Goal: Task Accomplishment & Management: Use online tool/utility

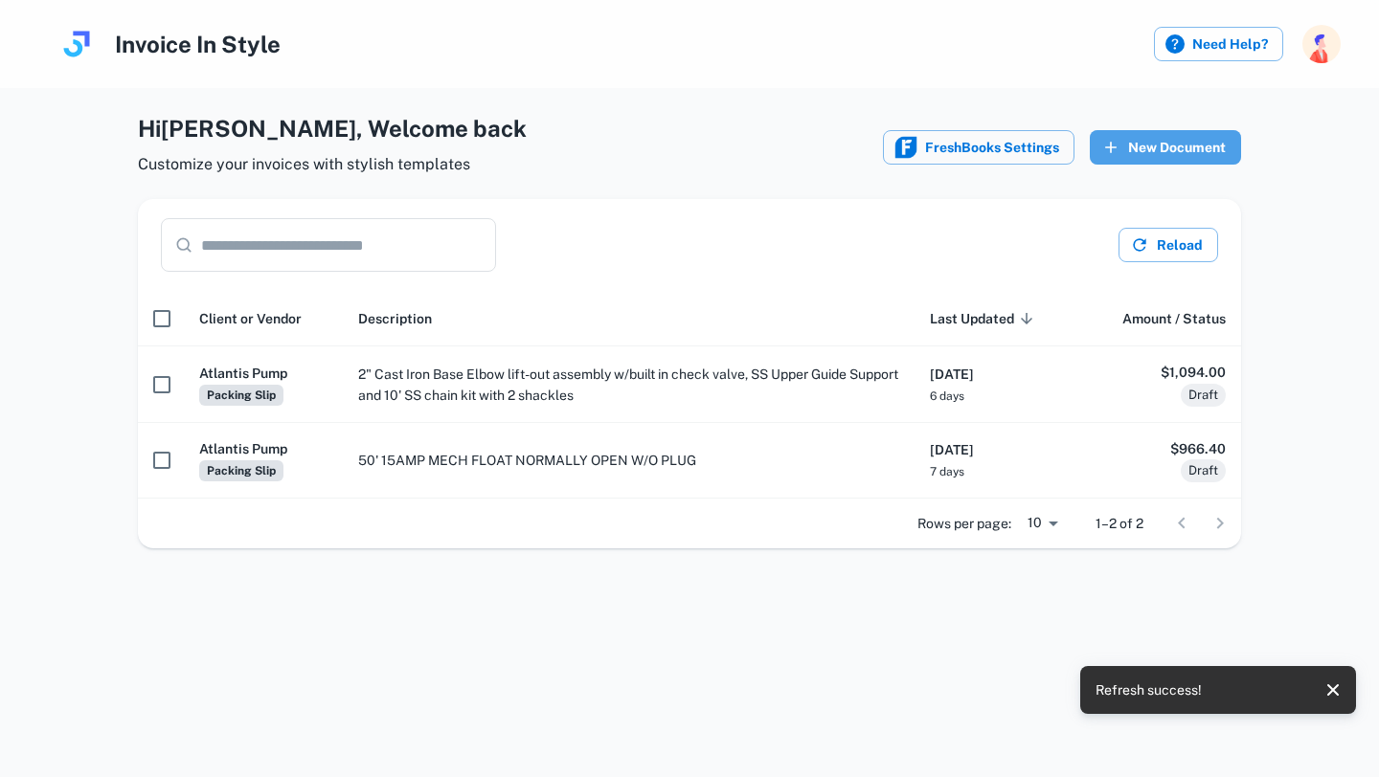
click at [1166, 135] on button "New Document" at bounding box center [1165, 147] width 151 height 34
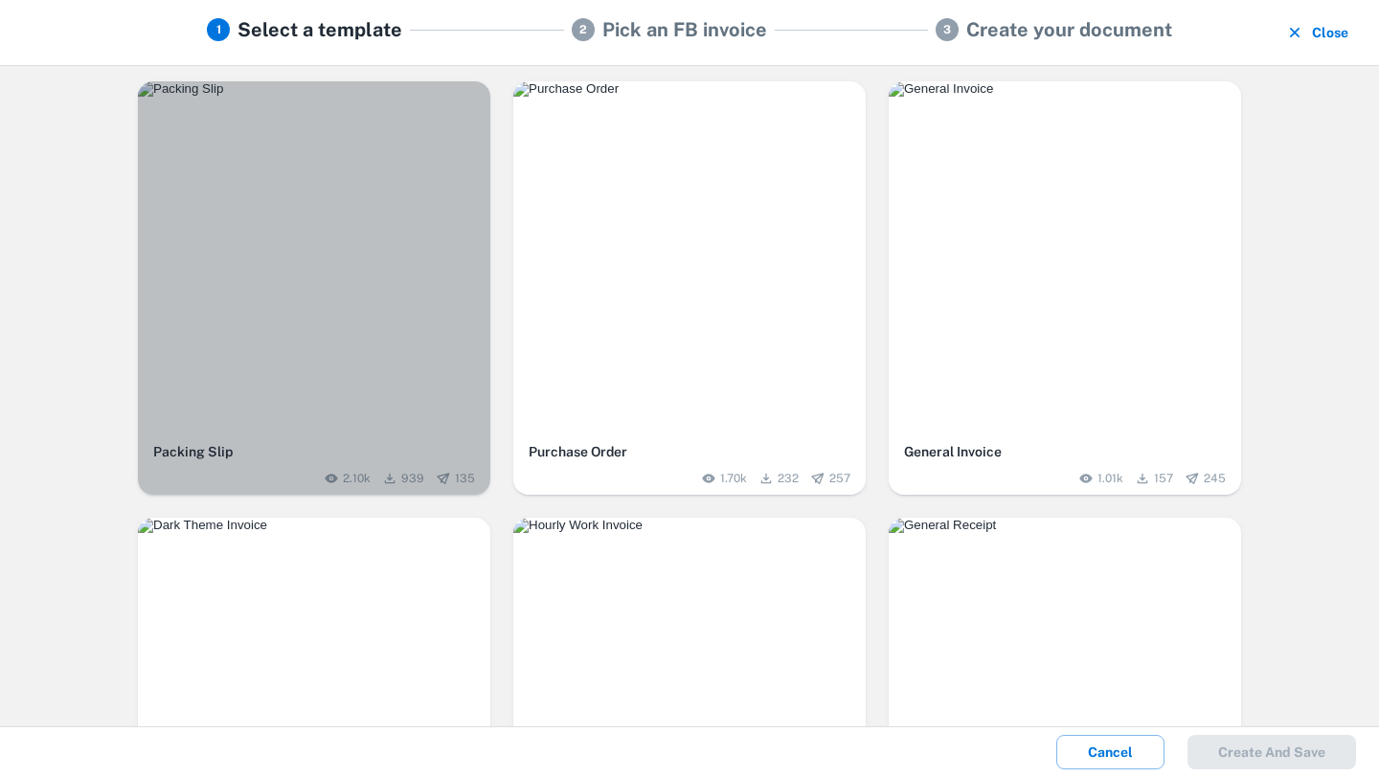
click at [348, 97] on img "button" at bounding box center [314, 88] width 352 height 15
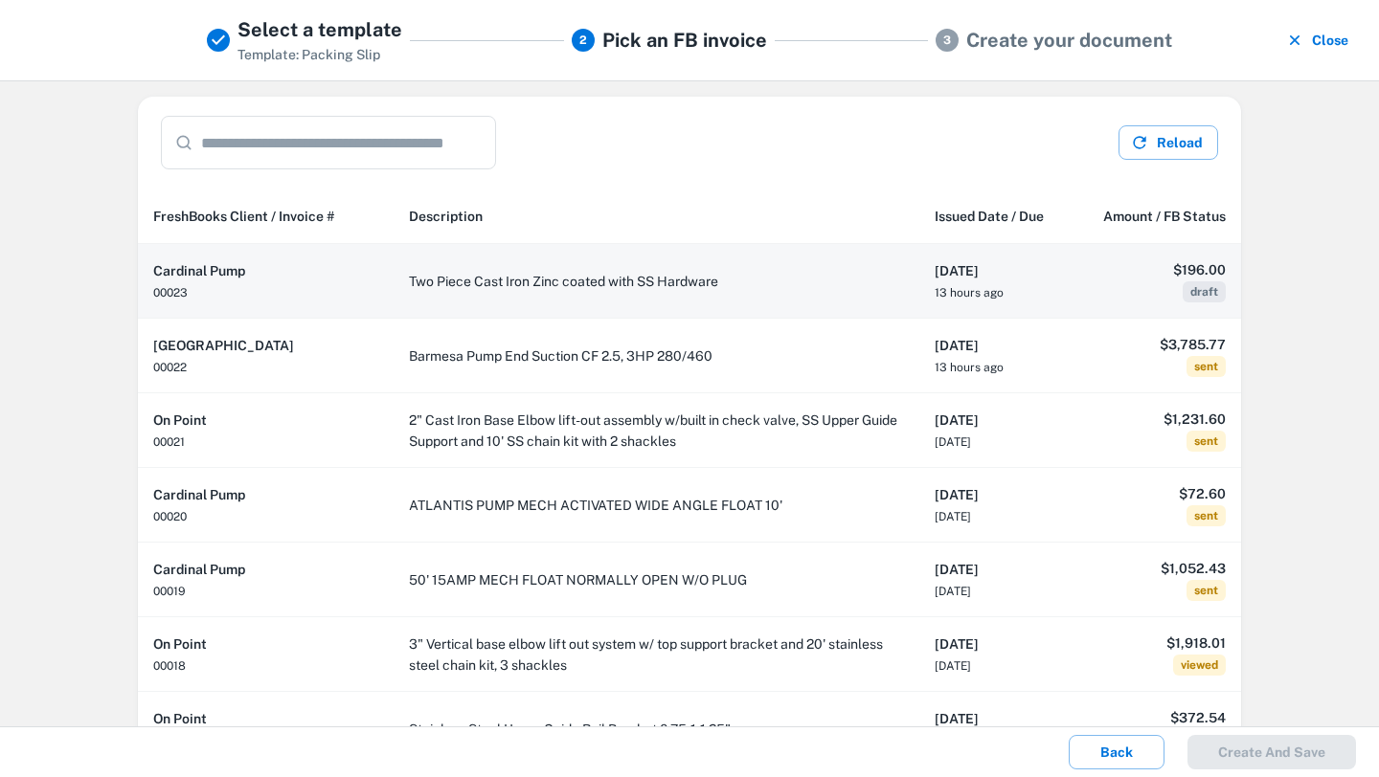
click at [882, 280] on td "Two Piece Cast Iron Zinc coated with SS Hardware" at bounding box center [656, 281] width 526 height 75
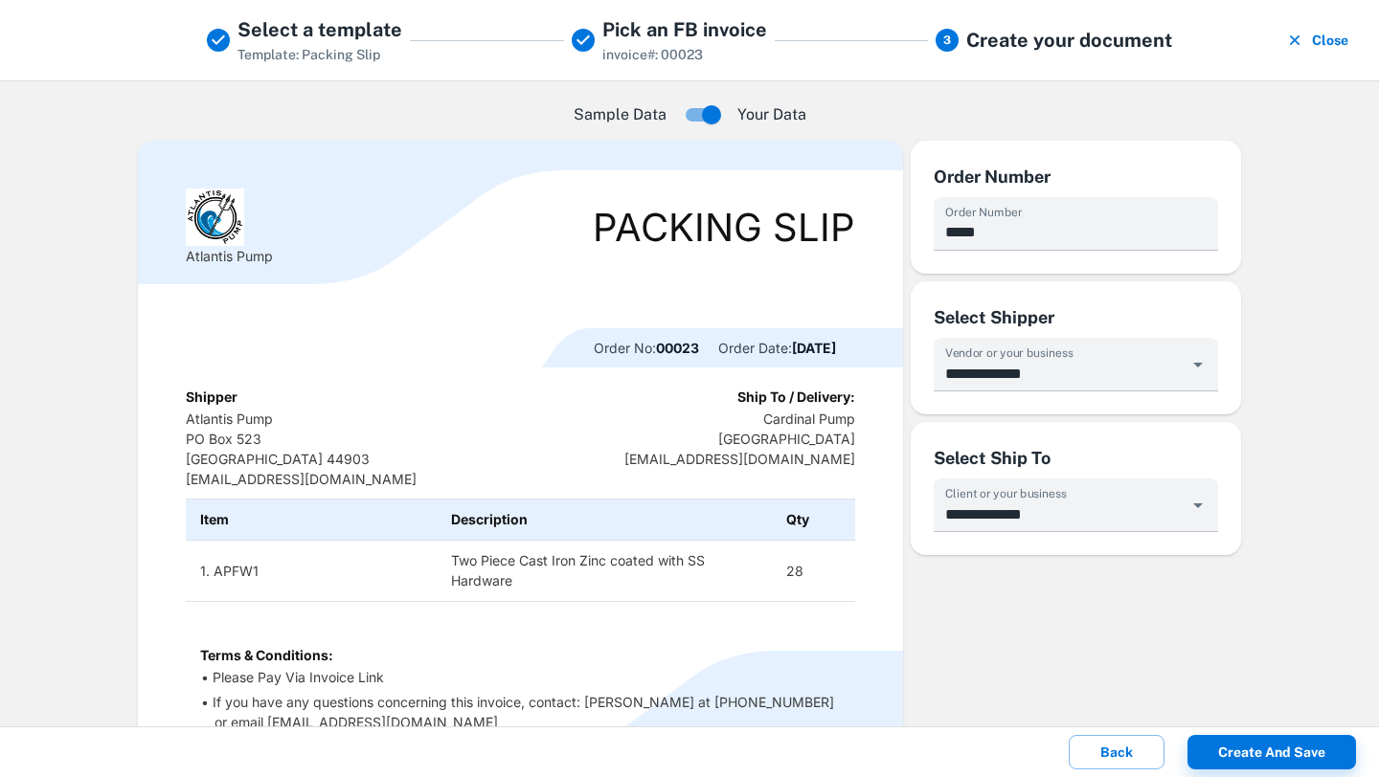
click at [395, 674] on li "Please Pay Via Invoice Link" at bounding box center [527, 677] width 626 height 20
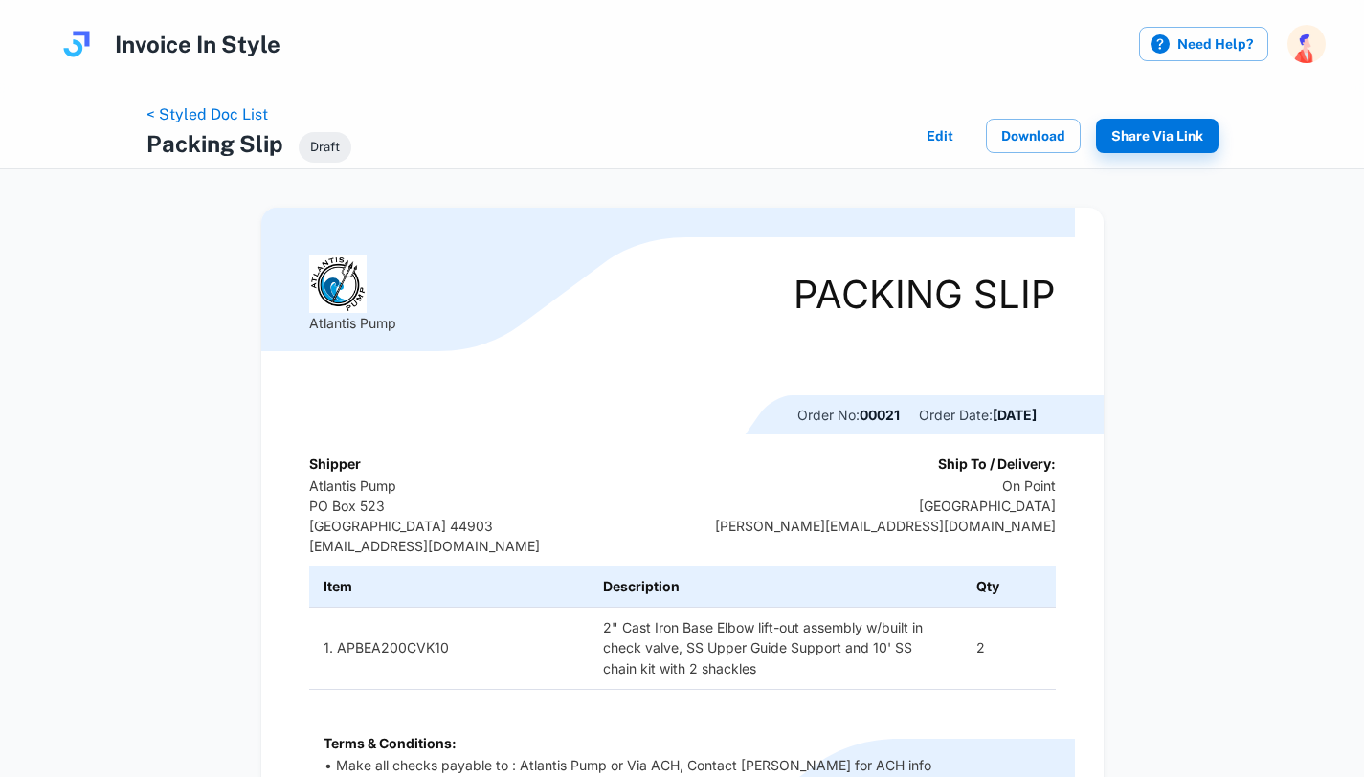
scroll to position [168, 0]
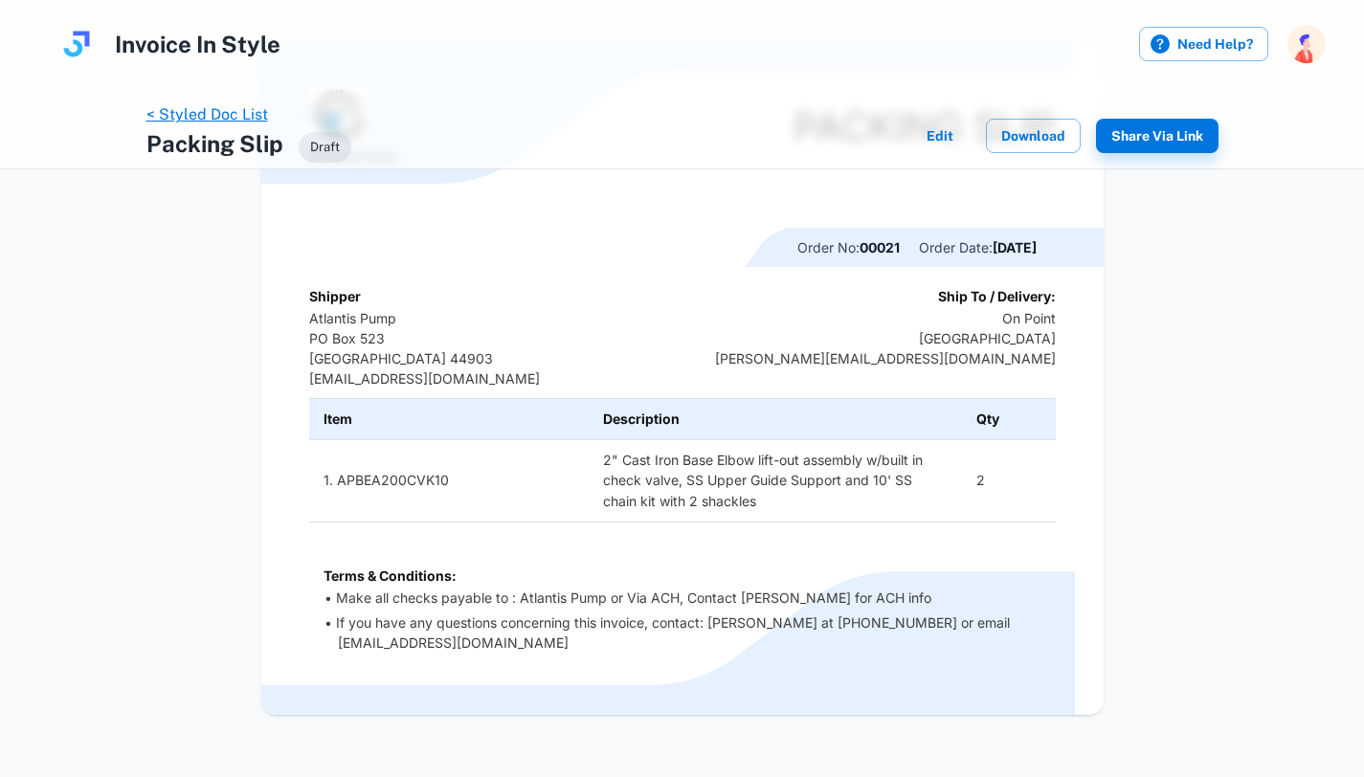
click at [218, 108] on link "< Styled Doc List" at bounding box center [207, 114] width 122 height 18
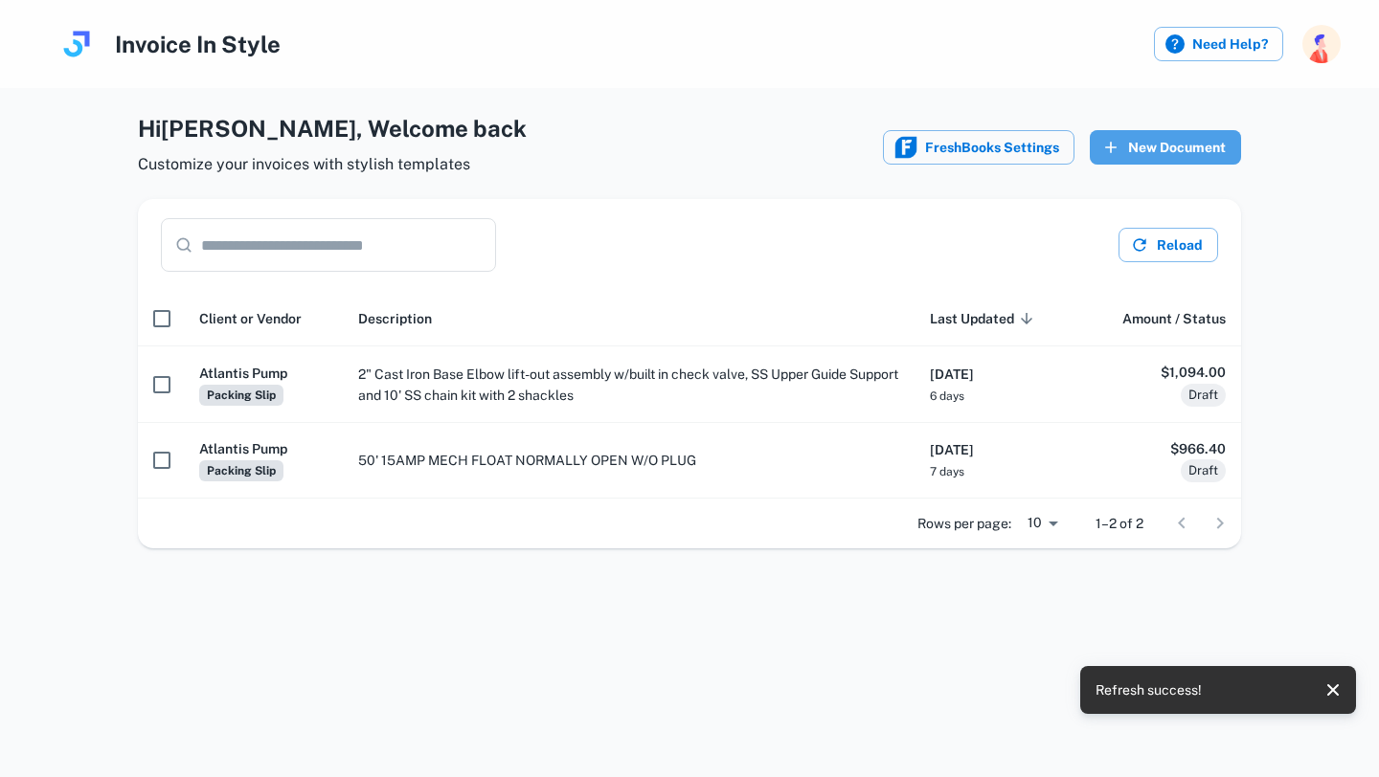
click at [1135, 145] on button "New Document" at bounding box center [1165, 147] width 151 height 34
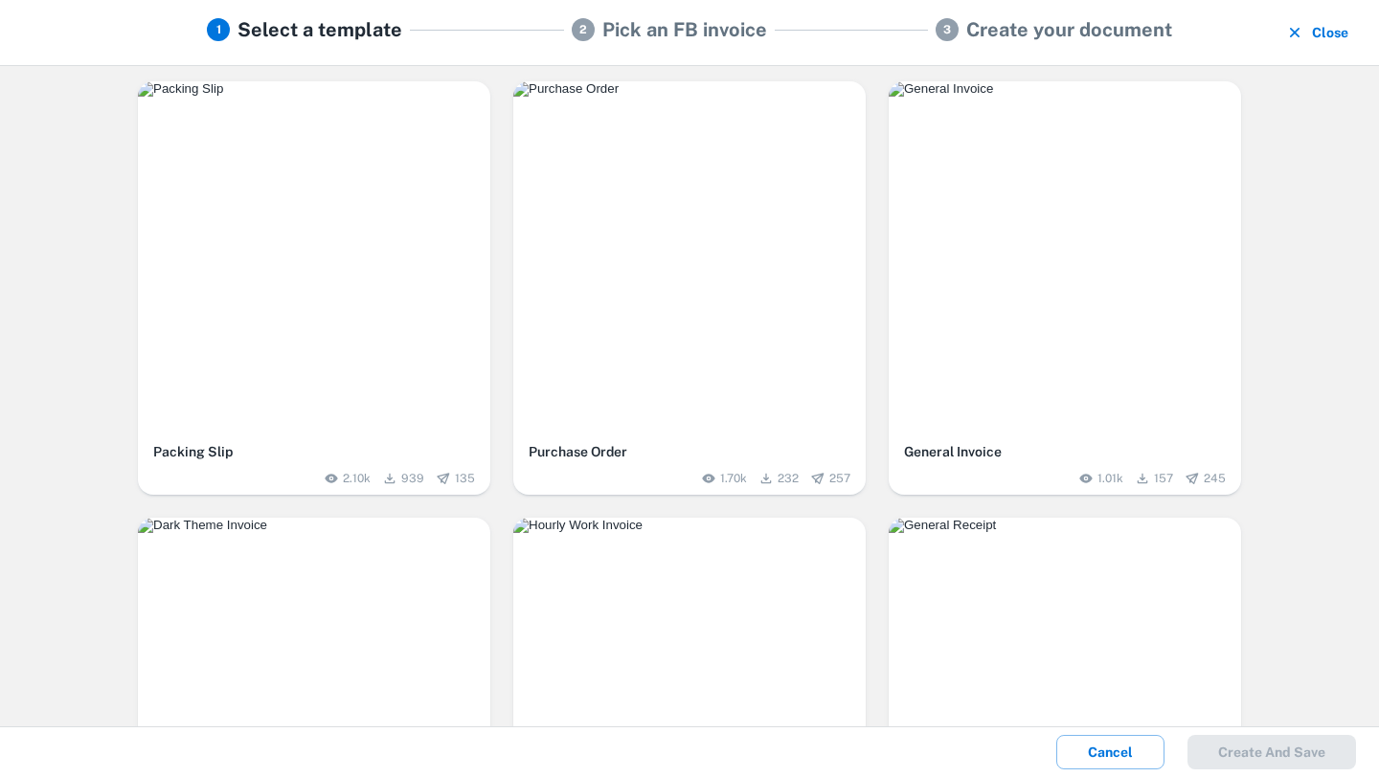
click at [343, 97] on img "button" at bounding box center [314, 88] width 352 height 15
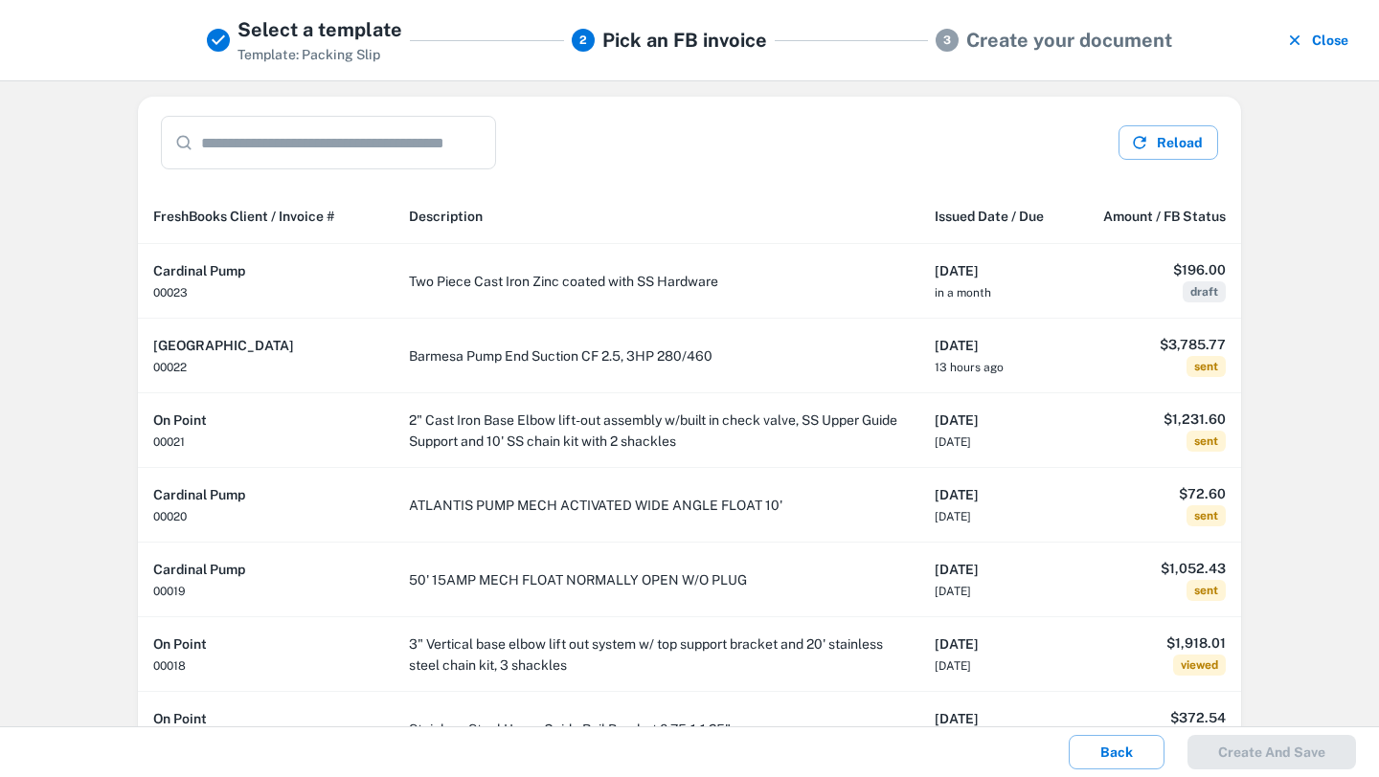
click at [643, 280] on td "Two Piece Cast Iron Zinc coated with SS Hardware" at bounding box center [656, 281] width 526 height 75
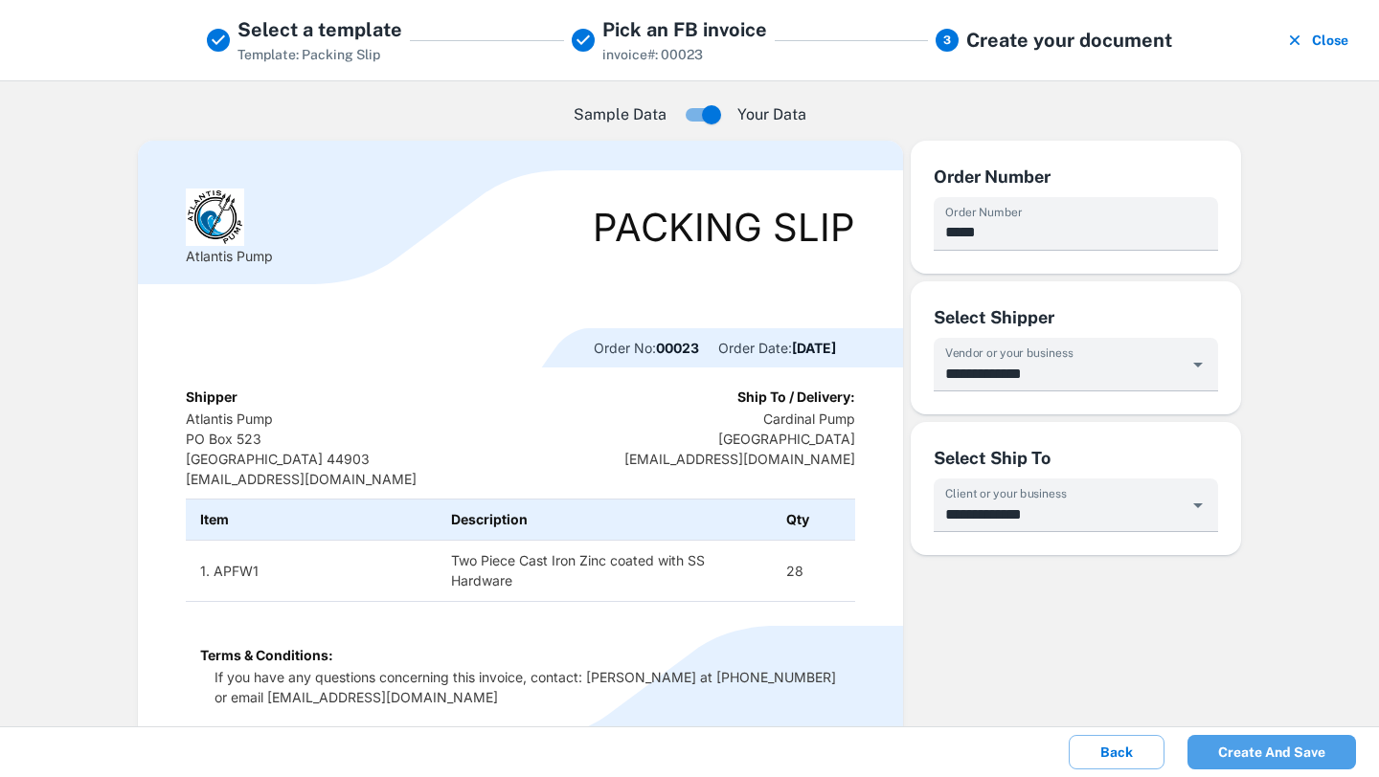
click at [1260, 755] on button "Create and save" at bounding box center [1271, 752] width 168 height 34
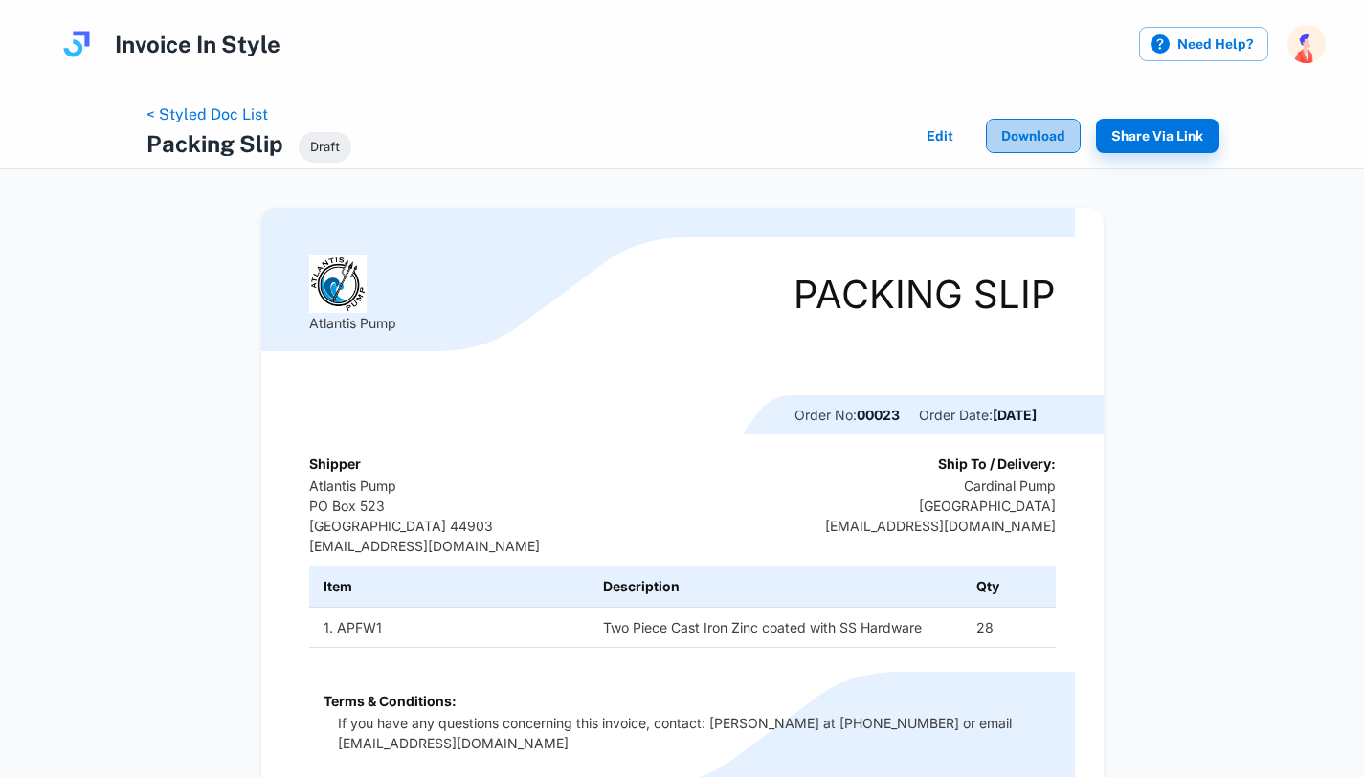
click at [1052, 143] on button "Download" at bounding box center [1033, 136] width 95 height 34
